Goal: Transaction & Acquisition: Book appointment/travel/reservation

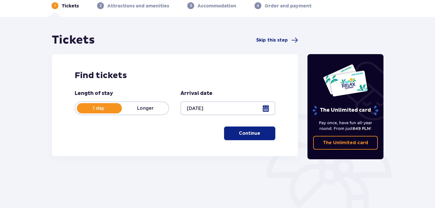
scroll to position [28, 0]
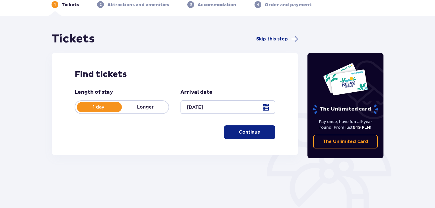
click at [239, 130] on p "Continue" at bounding box center [249, 132] width 21 height 6
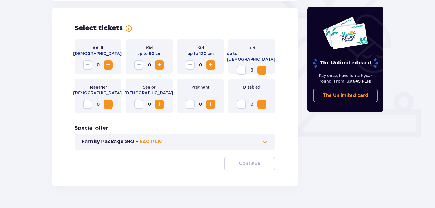
scroll to position [158, 0]
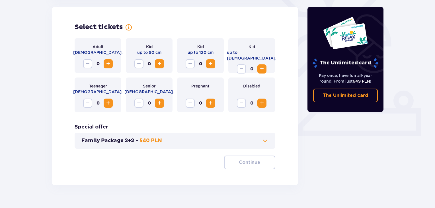
click at [108, 63] on span "Increase" at bounding box center [108, 63] width 7 height 7
click at [263, 66] on span "Increase" at bounding box center [262, 69] width 7 height 7
click at [264, 140] on span at bounding box center [265, 140] width 7 height 7
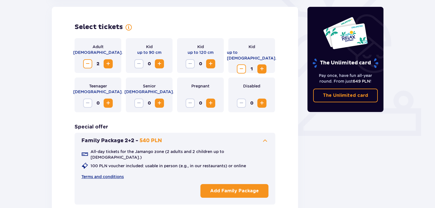
click at [264, 139] on span at bounding box center [265, 140] width 7 height 7
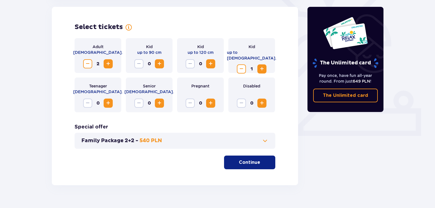
click at [247, 162] on p "Continue" at bounding box center [249, 162] width 21 height 6
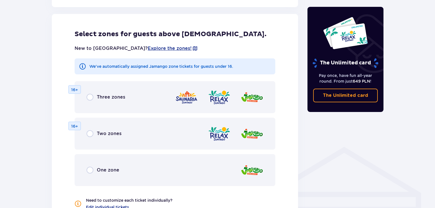
scroll to position [316, 0]
click at [90, 97] on input "radio" at bounding box center [90, 96] width 7 height 7
radio input "true"
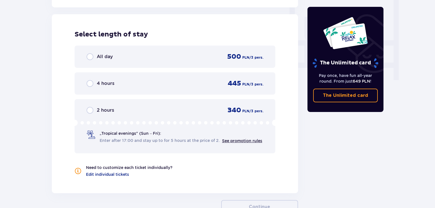
scroll to position [535, 0]
click at [156, 55] on div "All day 500 PLN / 3 pers." at bounding box center [175, 56] width 177 height 9
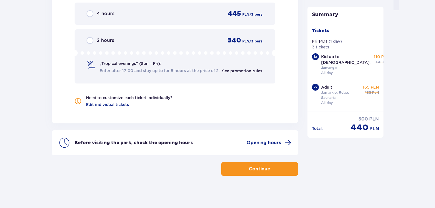
scroll to position [605, 0]
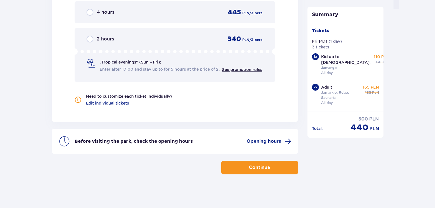
click at [249, 165] on p "Continue" at bounding box center [259, 167] width 21 height 6
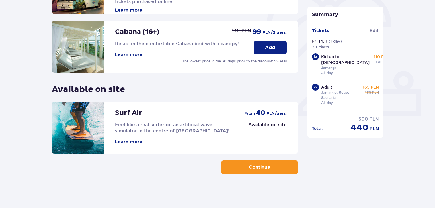
scroll to position [178, 0]
click at [254, 165] on p "Continue" at bounding box center [259, 167] width 21 height 6
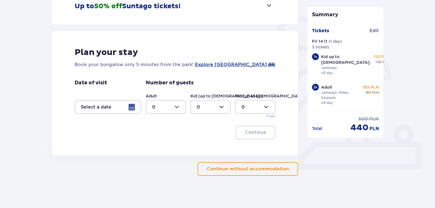
scroll to position [126, 0]
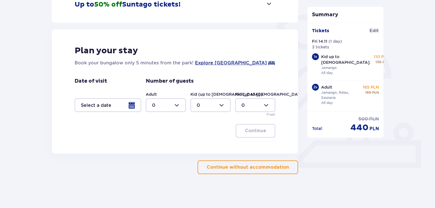
click at [131, 103] on div at bounding box center [108, 105] width 67 height 14
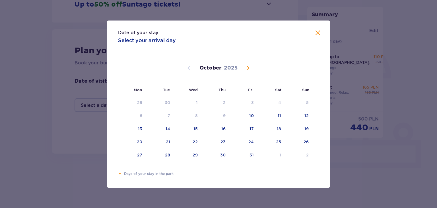
click at [248, 67] on span "Next month" at bounding box center [248, 68] width 7 height 7
click at [273, 128] on div "15" at bounding box center [271, 129] width 28 height 13
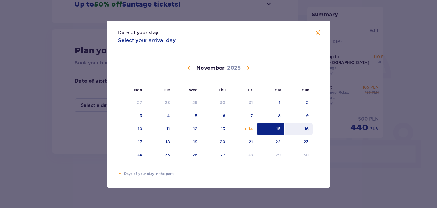
click at [308, 128] on div "16" at bounding box center [307, 129] width 4 height 6
type input "15.11.25 - 16.11.25"
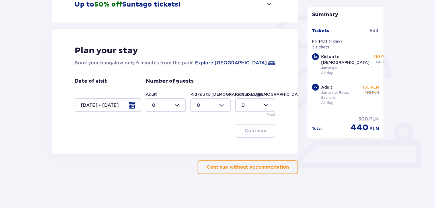
click at [319, 160] on div "Summary Tickets added to cart Tickets Edit Fri 14.11 ( 1 day ) 3 tickets 1 x Ki…" at bounding box center [345, 54] width 85 height 240
click at [174, 103] on div at bounding box center [166, 105] width 40 height 14
click at [168, 147] on div "2" at bounding box center [166, 146] width 28 height 6
type input "2"
click at [222, 104] on div at bounding box center [211, 105] width 40 height 14
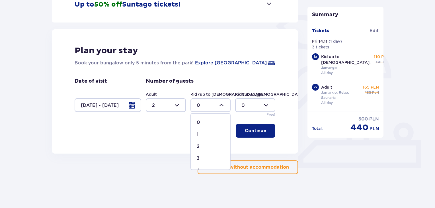
click at [203, 134] on div "1" at bounding box center [211, 134] width 28 height 6
type input "1"
click at [254, 129] on p "Continue" at bounding box center [255, 131] width 21 height 6
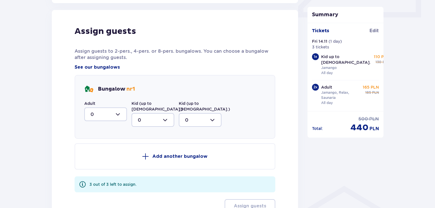
scroll to position [280, 0]
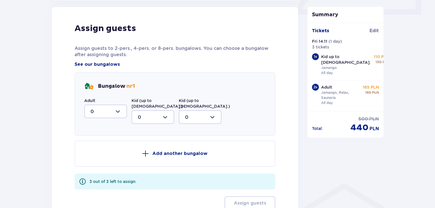
click at [117, 111] on div at bounding box center [105, 112] width 43 height 14
click at [131, 85] on span "nr 1" at bounding box center [130, 86] width 9 height 7
click at [104, 86] on p "Bungalow nr 1" at bounding box center [116, 86] width 37 height 7
click at [82, 178] on span at bounding box center [82, 181] width 7 height 7
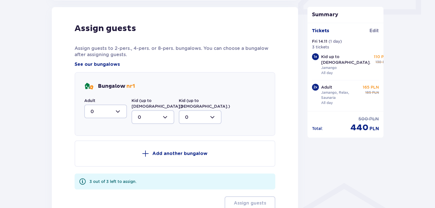
click at [118, 109] on div at bounding box center [105, 112] width 43 height 14
click at [93, 153] on p "2" at bounding box center [92, 153] width 3 height 6
type input "2"
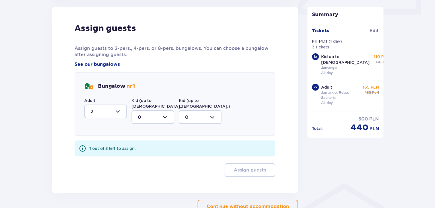
click at [163, 111] on div at bounding box center [153, 117] width 43 height 14
click at [148, 143] on div "1" at bounding box center [153, 146] width 30 height 6
type input "1"
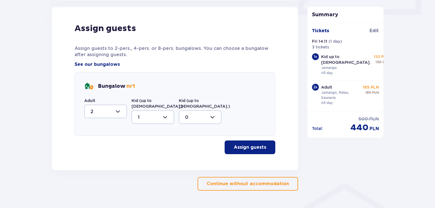
click at [239, 144] on p "Assign guests" at bounding box center [250, 147] width 32 height 6
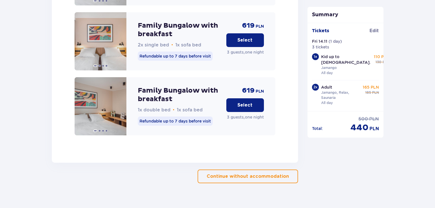
scroll to position [920, 0]
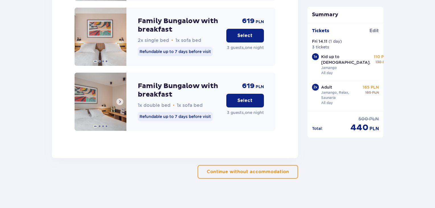
click at [119, 99] on span at bounding box center [120, 101] width 5 height 5
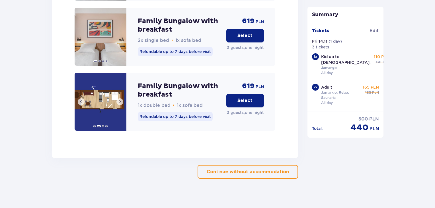
click at [119, 99] on span at bounding box center [120, 101] width 5 height 5
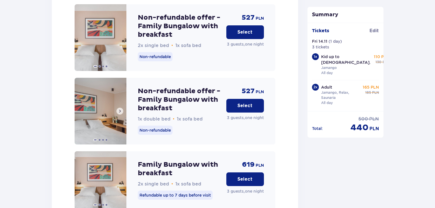
scroll to position [778, 0]
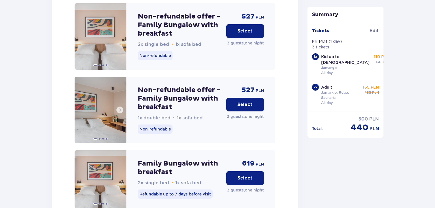
click at [120, 108] on span at bounding box center [120, 110] width 5 height 5
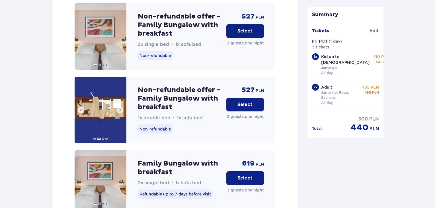
click at [120, 108] on span at bounding box center [120, 110] width 5 height 5
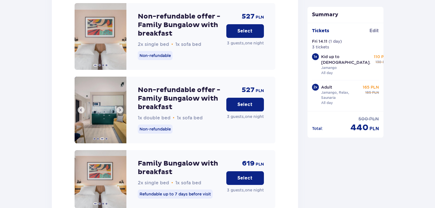
click at [120, 108] on span at bounding box center [120, 110] width 5 height 5
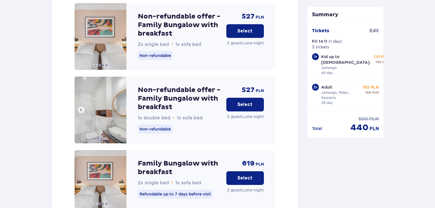
click at [120, 105] on img at bounding box center [101, 110] width 52 height 67
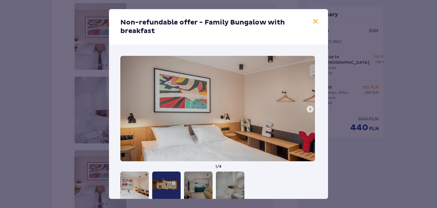
click at [310, 108] on span at bounding box center [310, 109] width 5 height 5
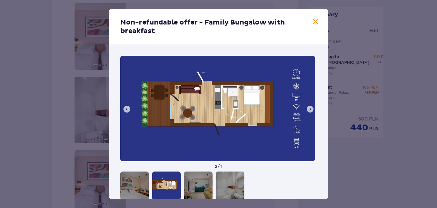
click at [310, 108] on span at bounding box center [310, 109] width 5 height 5
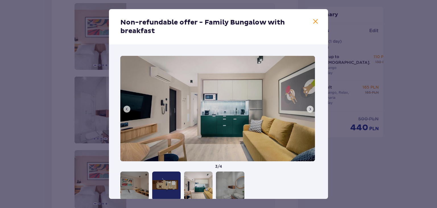
click at [310, 108] on span at bounding box center [310, 109] width 5 height 5
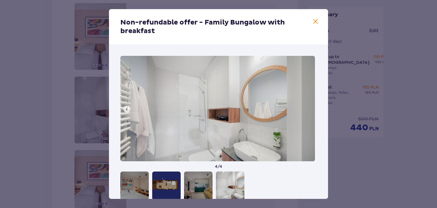
click at [310, 108] on img at bounding box center [217, 108] width 195 height 105
click at [127, 110] on span at bounding box center [127, 109] width 5 height 5
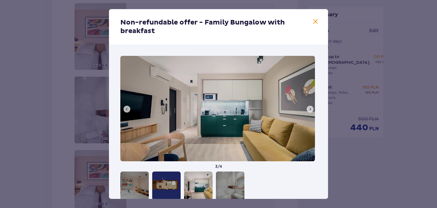
click at [127, 110] on span at bounding box center [127, 109] width 5 height 5
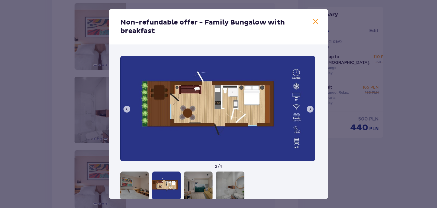
click at [127, 110] on span at bounding box center [127, 109] width 5 height 5
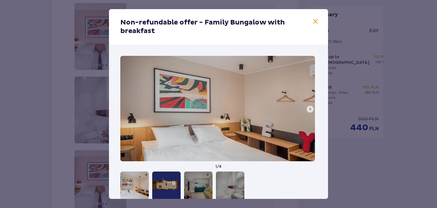
click at [127, 110] on img at bounding box center [217, 108] width 195 height 105
click at [316, 22] on span at bounding box center [315, 21] width 7 height 7
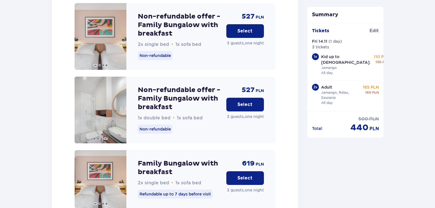
click at [242, 101] on p "Select" at bounding box center [245, 104] width 15 height 6
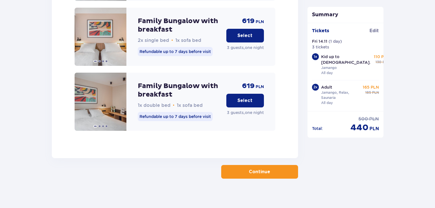
click at [254, 169] on p "Continue" at bounding box center [259, 172] width 21 height 6
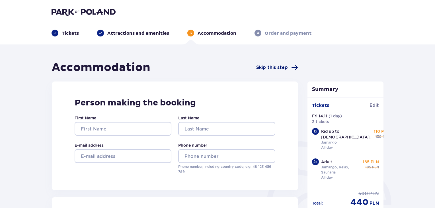
click at [269, 67] on span "Skip this step" at bounding box center [272, 67] width 32 height 6
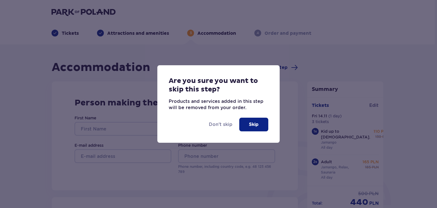
click at [254, 124] on p "Skip" at bounding box center [254, 124] width 10 height 6
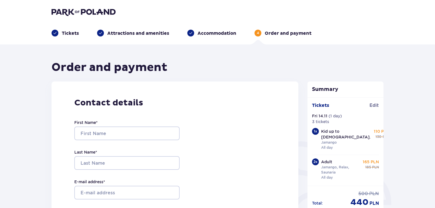
click at [87, 10] on img at bounding box center [84, 12] width 64 height 8
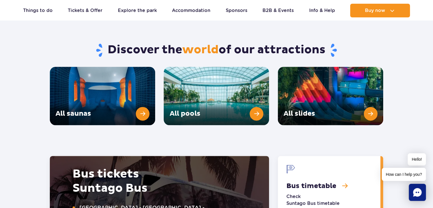
scroll to position [740, 0]
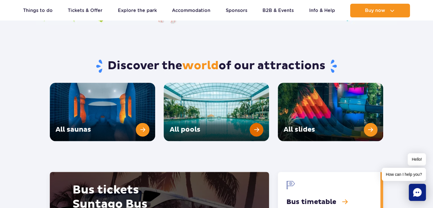
click at [256, 117] on link "All pools" at bounding box center [216, 112] width 105 height 58
click at [373, 112] on link "All slides" at bounding box center [330, 112] width 105 height 58
click at [143, 114] on link "All saunas" at bounding box center [102, 112] width 105 height 58
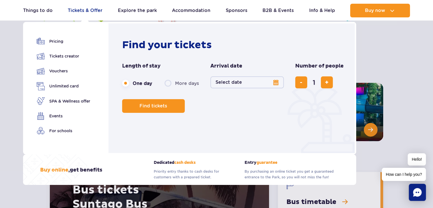
click at [83, 11] on link "Tickets & Offer" at bounding box center [85, 11] width 35 height 14
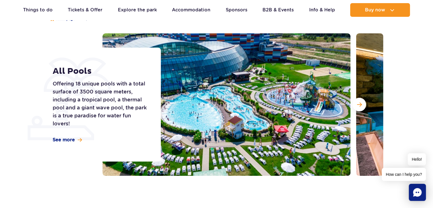
scroll to position [57, 0]
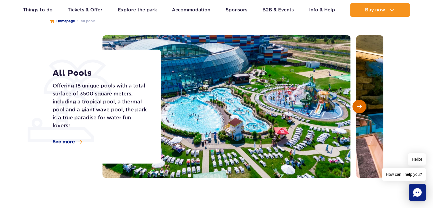
click at [358, 104] on span "Next slide" at bounding box center [359, 106] width 5 height 5
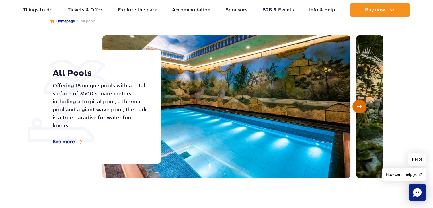
click at [358, 104] on span "Next slide" at bounding box center [359, 106] width 5 height 5
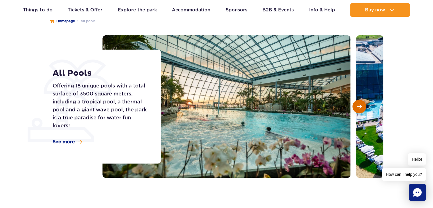
click at [358, 104] on span "Next slide" at bounding box center [359, 106] width 5 height 5
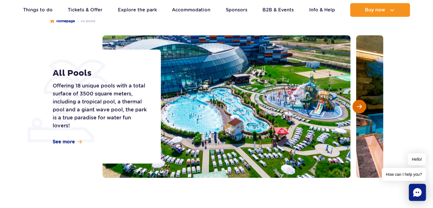
click at [359, 104] on span "Next slide" at bounding box center [359, 106] width 5 height 5
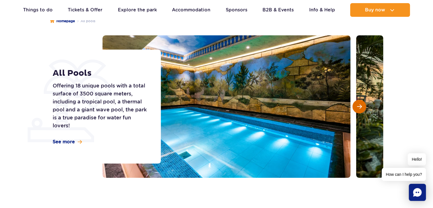
click at [359, 104] on span "Next slide" at bounding box center [359, 106] width 5 height 5
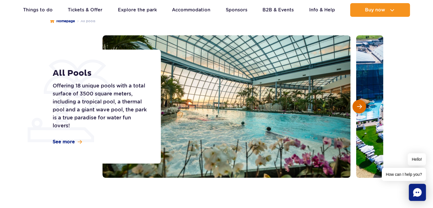
click at [359, 104] on span "Next slide" at bounding box center [359, 106] width 5 height 5
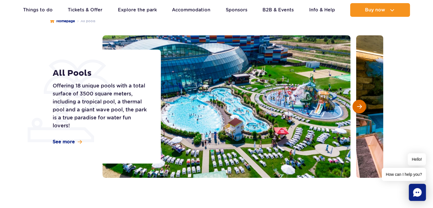
click at [359, 104] on span "Next slide" at bounding box center [359, 106] width 5 height 5
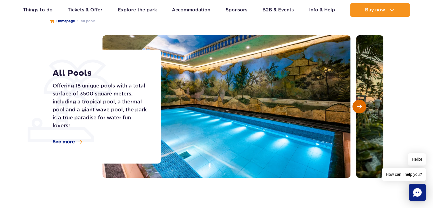
click at [359, 104] on span "Next slide" at bounding box center [359, 106] width 5 height 5
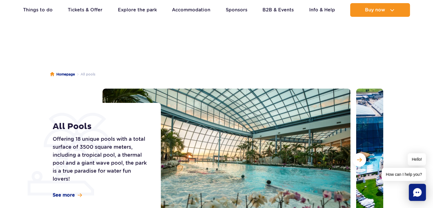
scroll to position [0, 0]
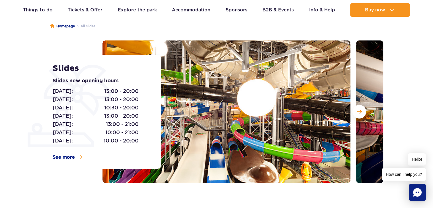
scroll to position [57, 0]
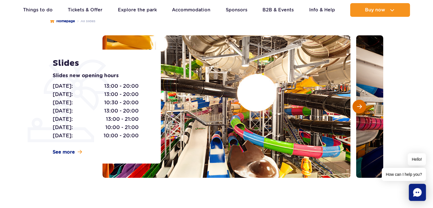
click at [360, 109] on button "Next slide" at bounding box center [360, 107] width 14 height 14
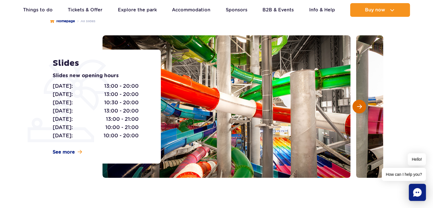
click at [360, 109] on button "Next slide" at bounding box center [360, 107] width 14 height 14
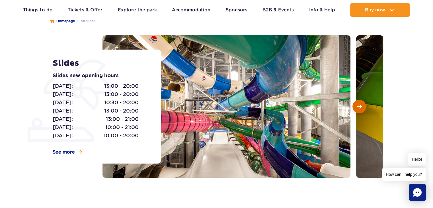
click at [360, 109] on button "Next slide" at bounding box center [360, 107] width 14 height 14
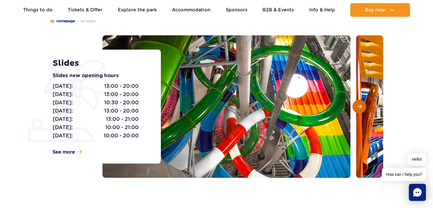
click at [360, 109] on button "Next slide" at bounding box center [360, 107] width 14 height 14
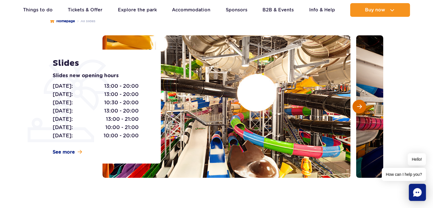
click at [360, 109] on button "Next slide" at bounding box center [360, 107] width 14 height 14
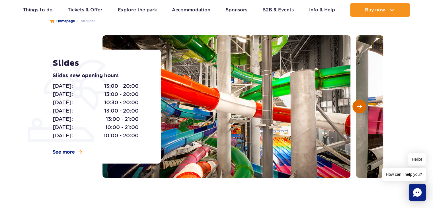
click at [360, 109] on button "Next slide" at bounding box center [360, 107] width 14 height 14
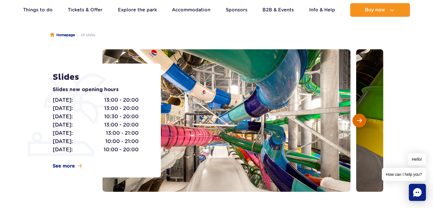
scroll to position [0, 0]
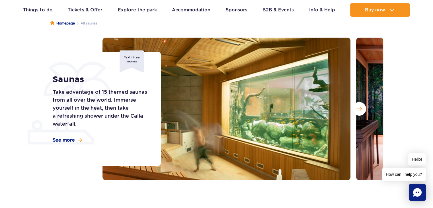
scroll to position [57, 0]
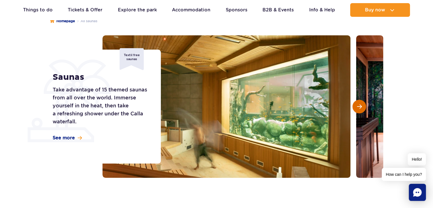
click at [361, 109] on span "Next slide" at bounding box center [359, 106] width 5 height 5
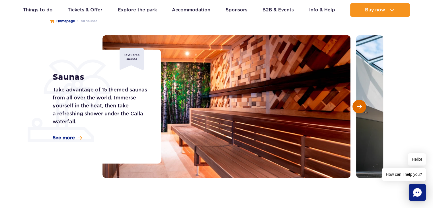
click at [361, 109] on span "Next slide" at bounding box center [359, 106] width 5 height 5
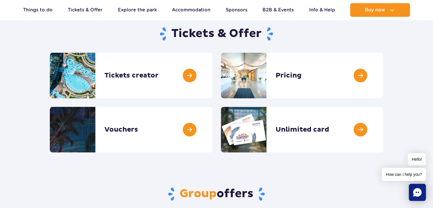
scroll to position [57, 0]
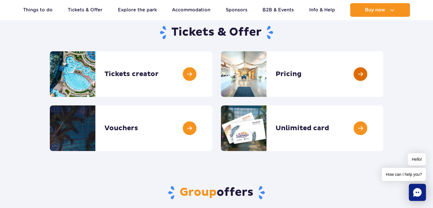
click at [383, 75] on link at bounding box center [383, 74] width 0 height 46
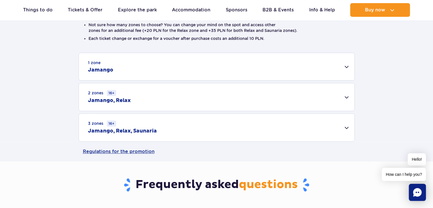
scroll to position [171, 0]
click at [344, 68] on div "1 zone Jamango" at bounding box center [217, 66] width 276 height 27
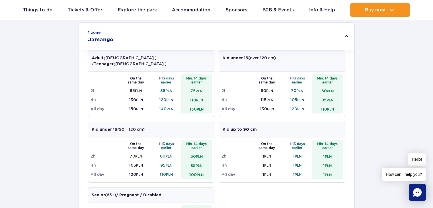
scroll to position [228, 0]
